Goal: Book appointment/travel/reservation

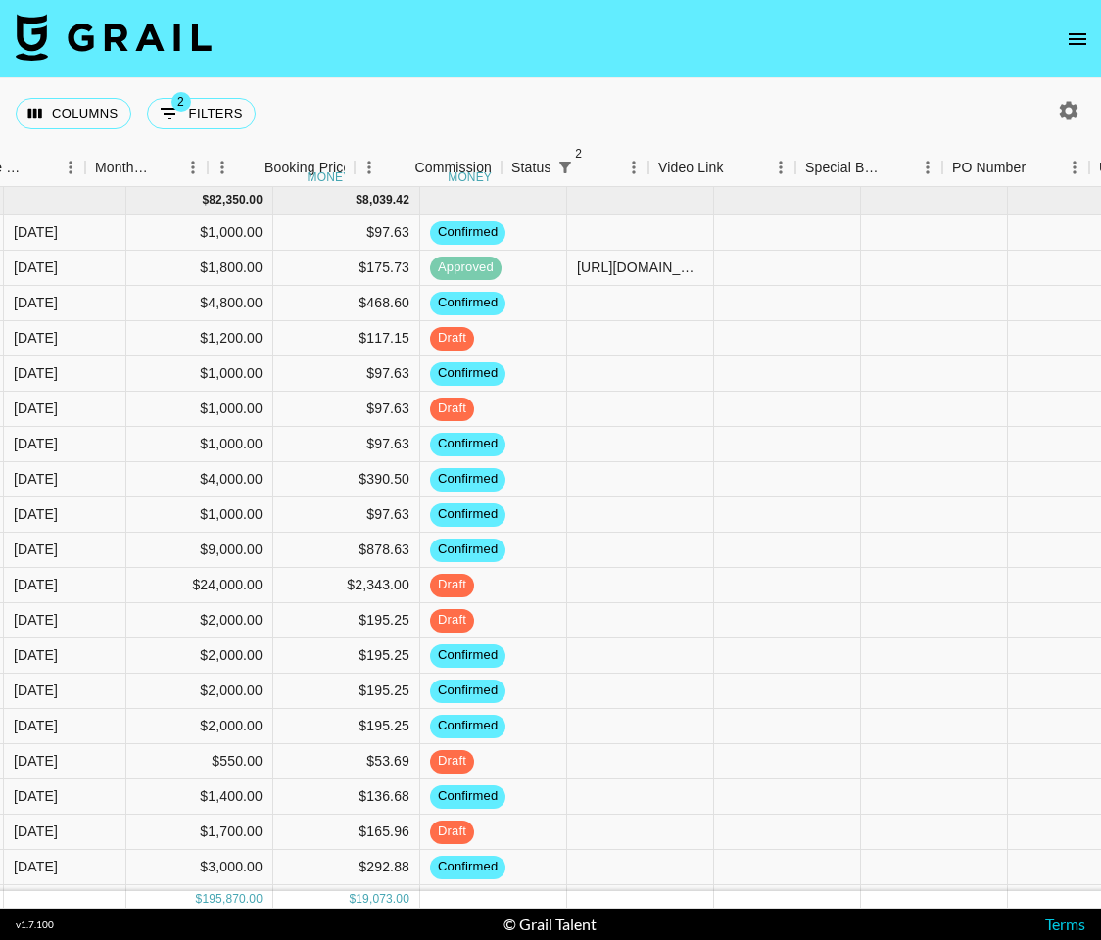
scroll to position [0, 1285]
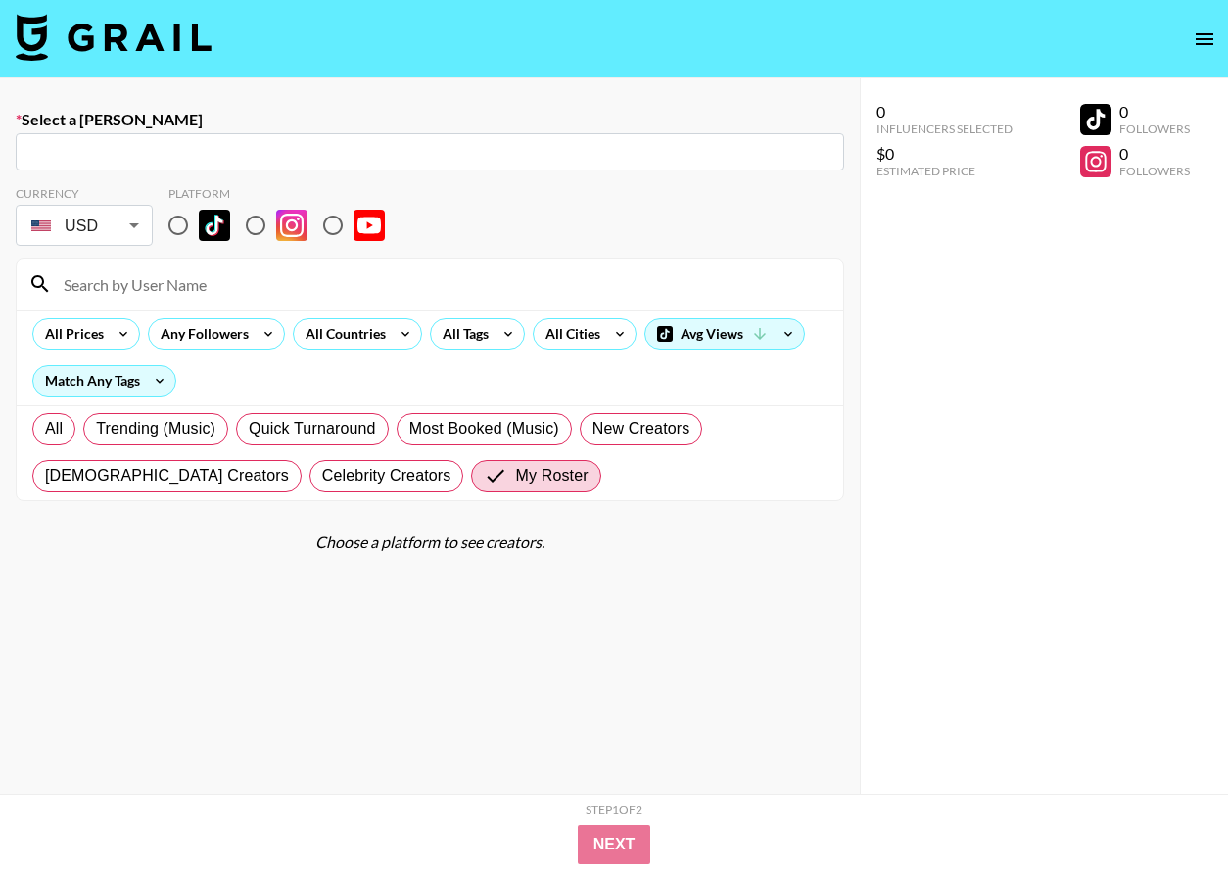
click at [138, 51] on img at bounding box center [114, 37] width 196 height 47
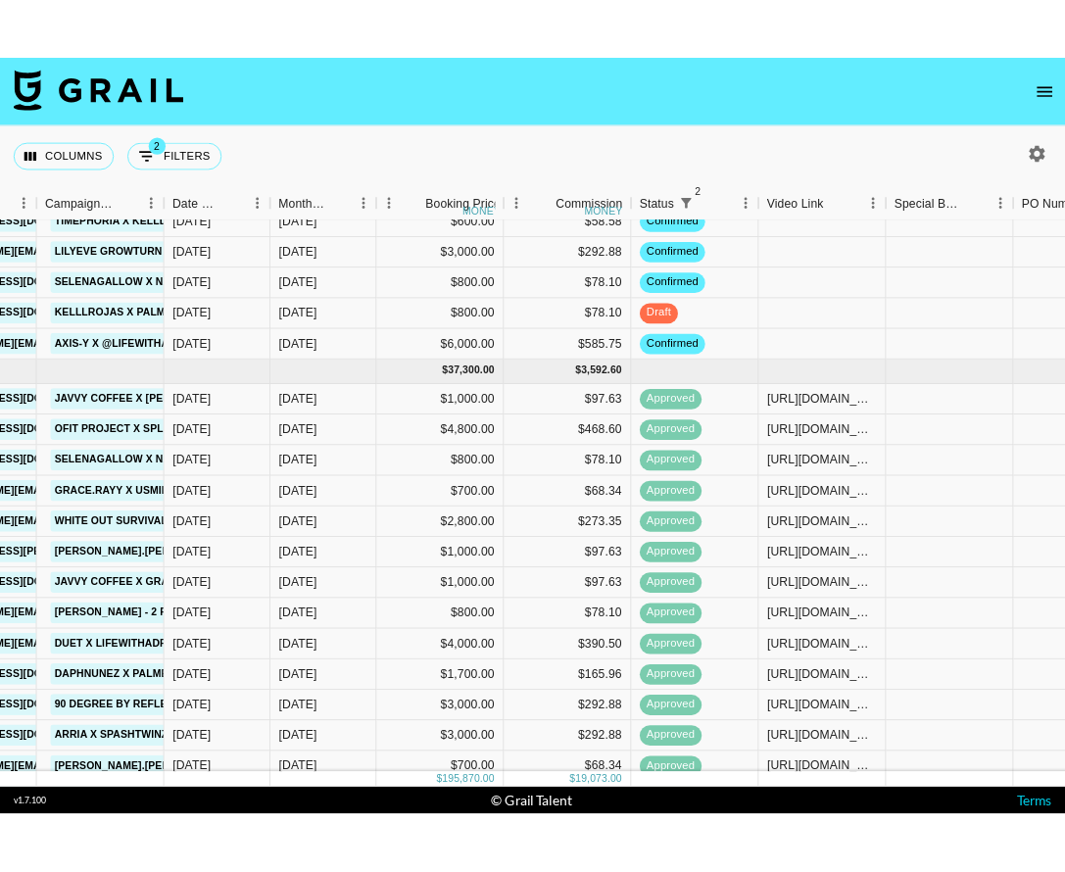
scroll to position [0, 903]
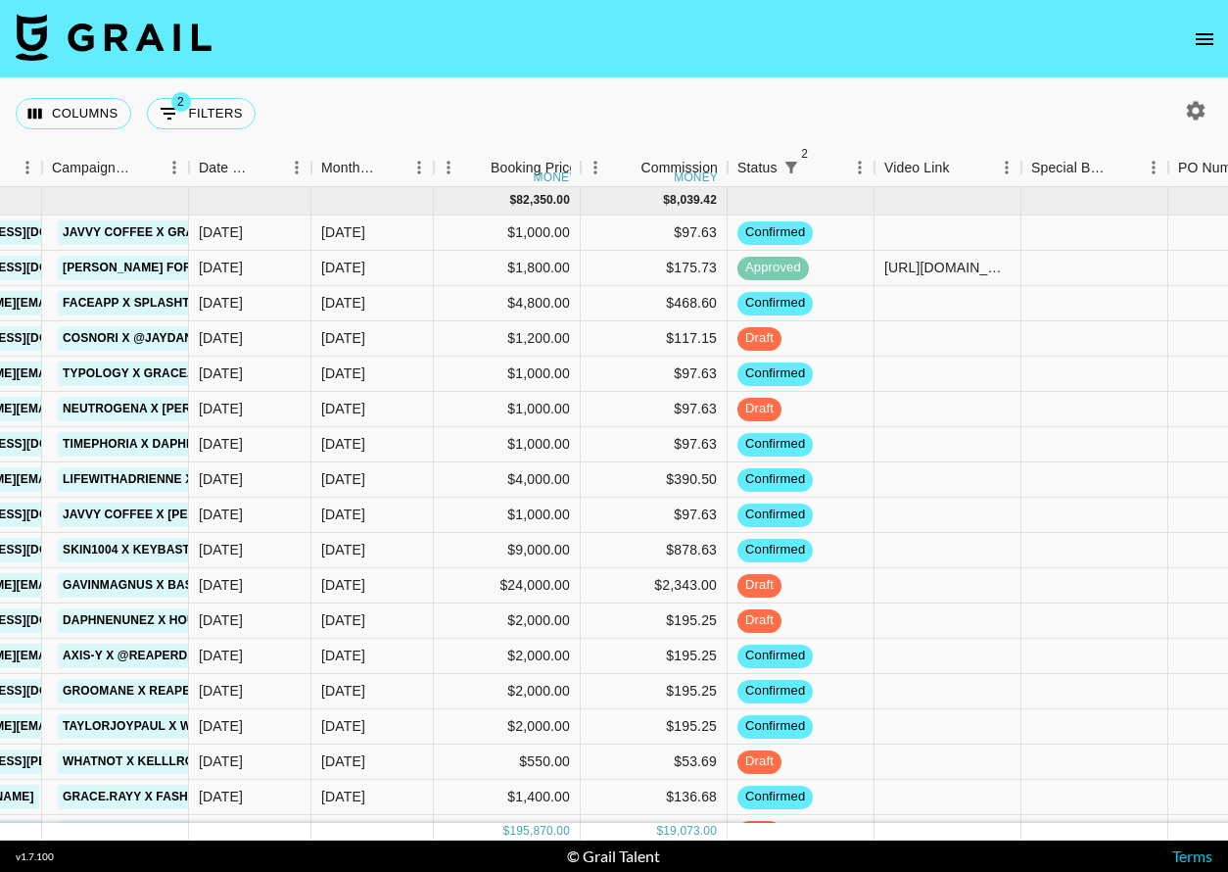
drag, startPoint x: 1222, startPoint y: 144, endPoint x: 861, endPoint y: 127, distance: 361.7
click at [864, 128] on div "Columns 2 Filters + Booking" at bounding box center [614, 113] width 1228 height 71
drag, startPoint x: 861, startPoint y: 127, endPoint x: 875, endPoint y: 127, distance: 14.7
click at [861, 127] on div "Columns 2 Filters + Booking" at bounding box center [614, 113] width 1228 height 71
